Goal: Find specific page/section: Find specific page/section

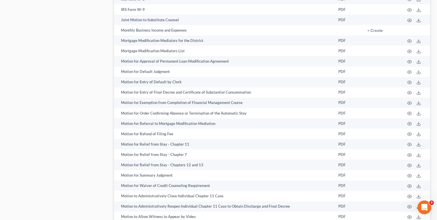
scroll to position [915, 0]
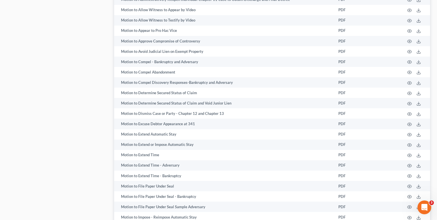
click at [45, 92] on div "Case Dashboard Payments Invoices Payments Payments Credit Report Client Profile" at bounding box center [57, 211] width 107 height 2142
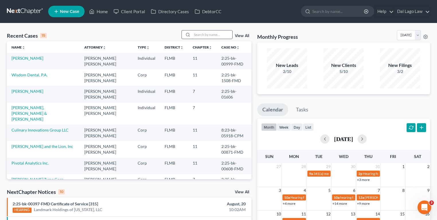
click at [203, 37] on input "search" at bounding box center [212, 34] width 40 height 8
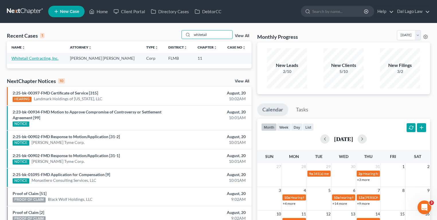
type input "whitetail"
click at [37, 59] on link "Whitetail Contracting, Inc." at bounding box center [34, 58] width 47 height 5
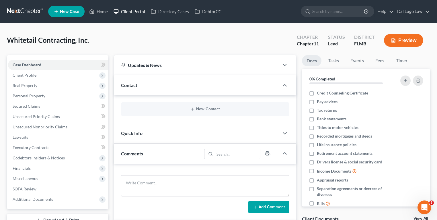
click at [131, 10] on link "Client Portal" at bounding box center [129, 11] width 37 height 10
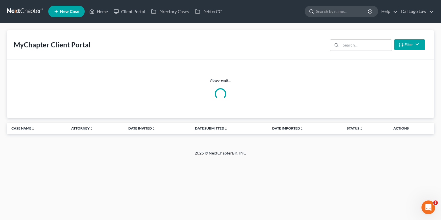
click at [329, 16] on input "search" at bounding box center [342, 11] width 53 height 11
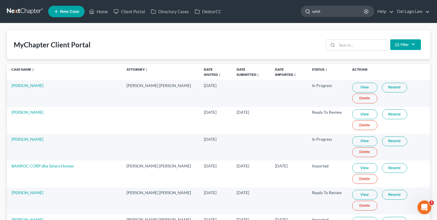
type input "white"
click at [365, 47] on input "search" at bounding box center [362, 45] width 51 height 11
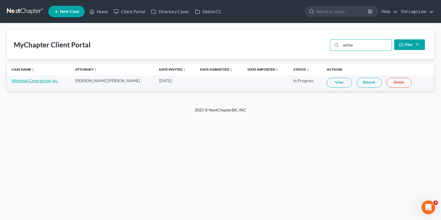
type input "white"
click at [34, 82] on link "Whitetail Contracting, Inc." at bounding box center [34, 80] width 47 height 5
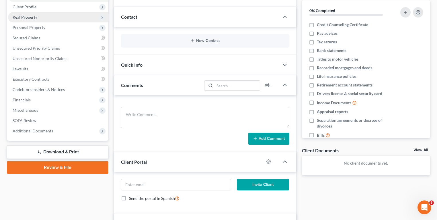
scroll to position [46, 0]
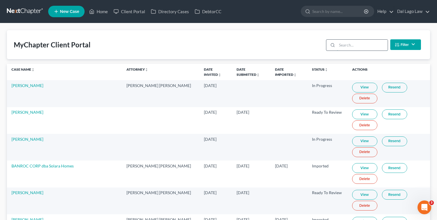
drag, startPoint x: 349, startPoint y: 48, endPoint x: 346, endPoint y: 47, distance: 3.2
click at [348, 48] on input "search" at bounding box center [362, 45] width 51 height 11
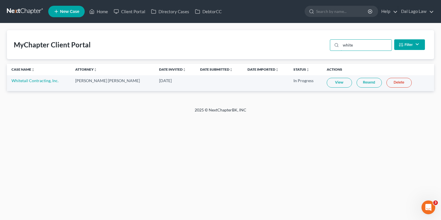
type input "white"
click at [327, 81] on link "View" at bounding box center [339, 83] width 25 height 10
